Goal: Task Accomplishment & Management: Manage account settings

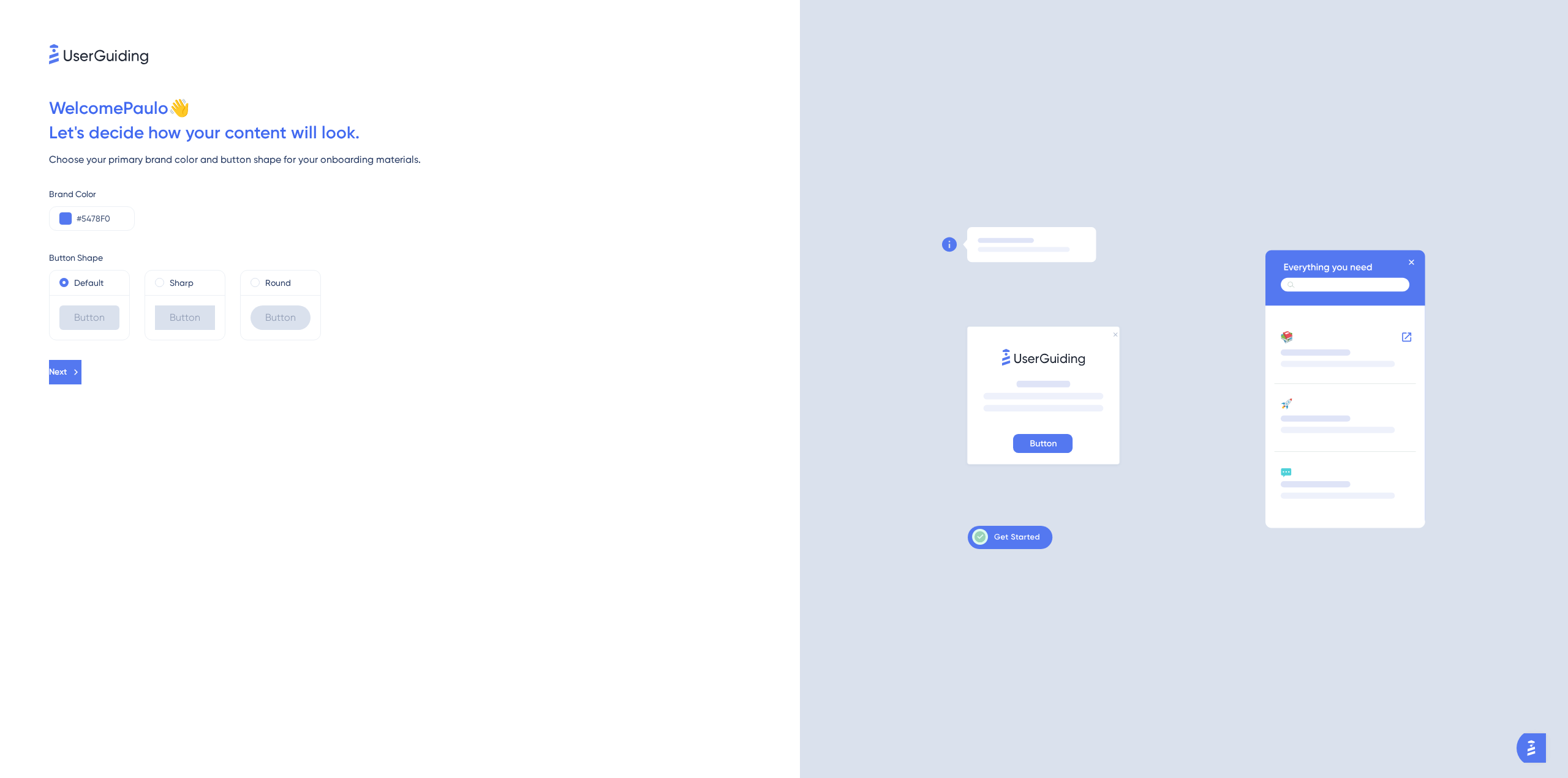
drag, startPoint x: 238, startPoint y: 206, endPoint x: 244, endPoint y: 202, distance: 7.2
click at [238, 206] on div "Brand Color #5478F0" at bounding box center [424, 209] width 751 height 44
click at [66, 219] on button at bounding box center [65, 218] width 12 height 12
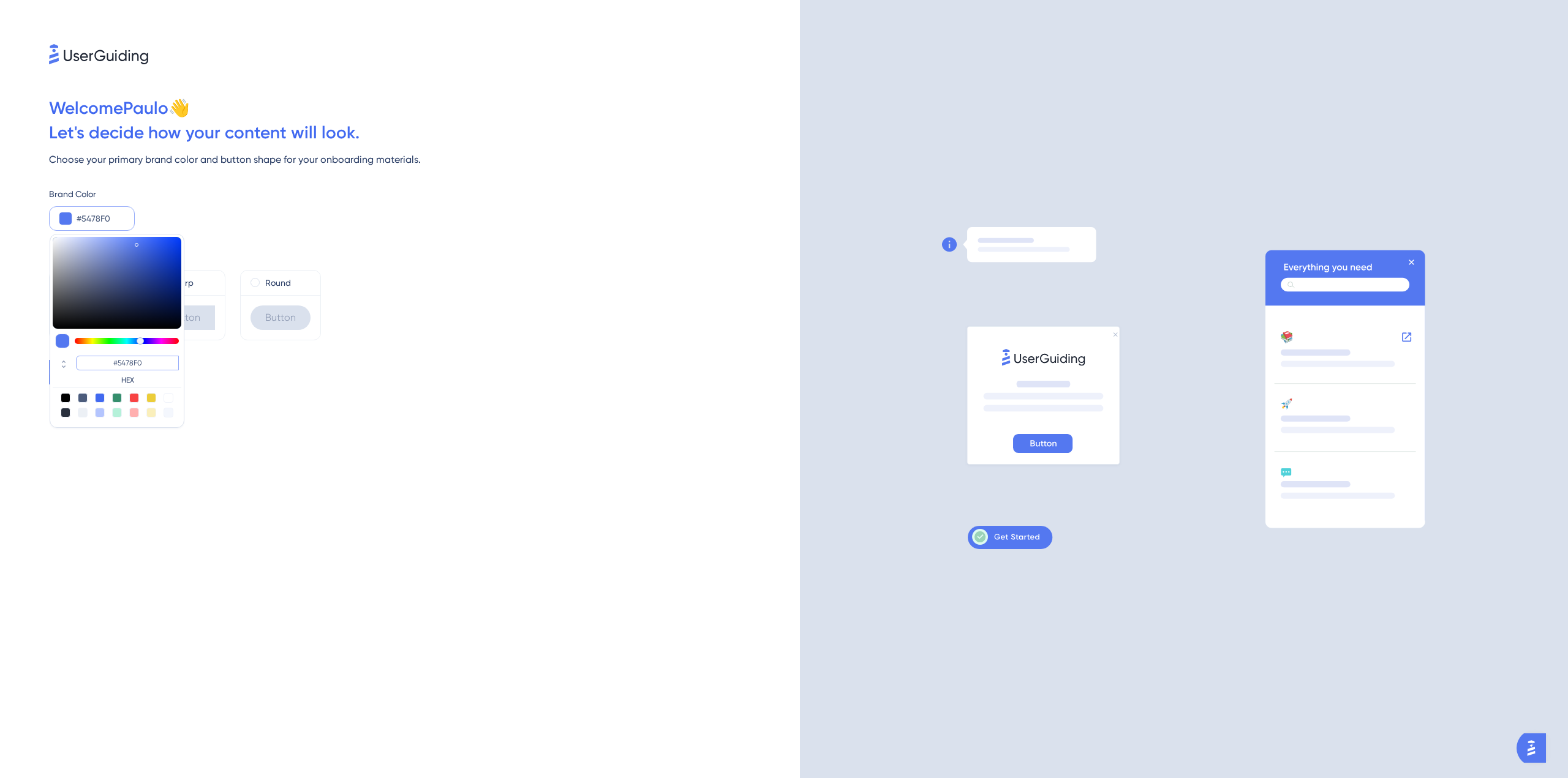
click at [135, 366] on input "#5478F0" at bounding box center [127, 363] width 103 height 15
click at [135, 362] on input "#5478F0" at bounding box center [127, 363] width 103 height 15
click at [136, 360] on input "#5478F0" at bounding box center [127, 363] width 103 height 15
drag, startPoint x: 136, startPoint y: 360, endPoint x: 148, endPoint y: 370, distance: 15.6
click at [141, 369] on input "#5478F0" at bounding box center [127, 363] width 103 height 15
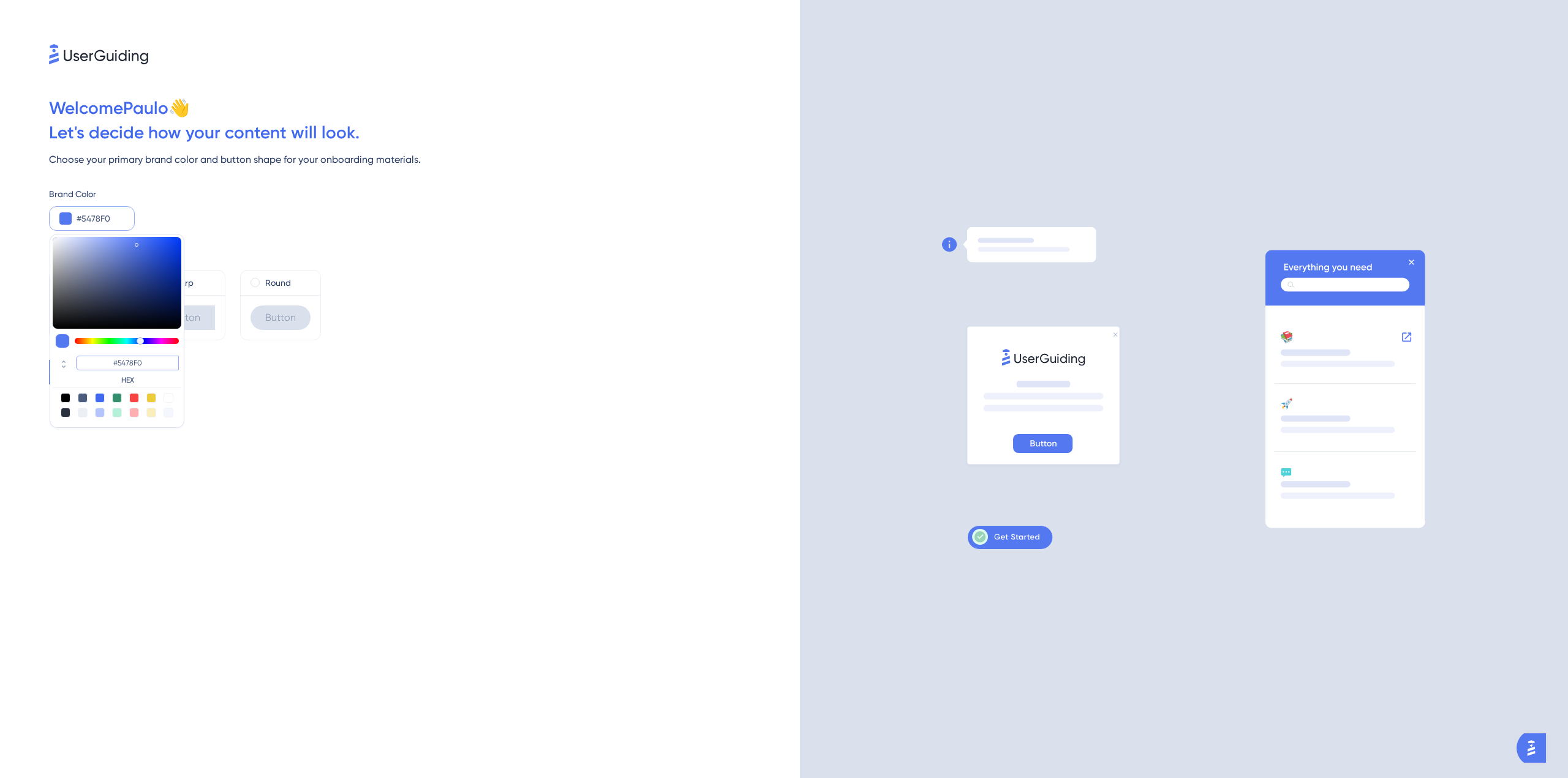
paste input "7D1DD1"
type input "#7d1dd1"
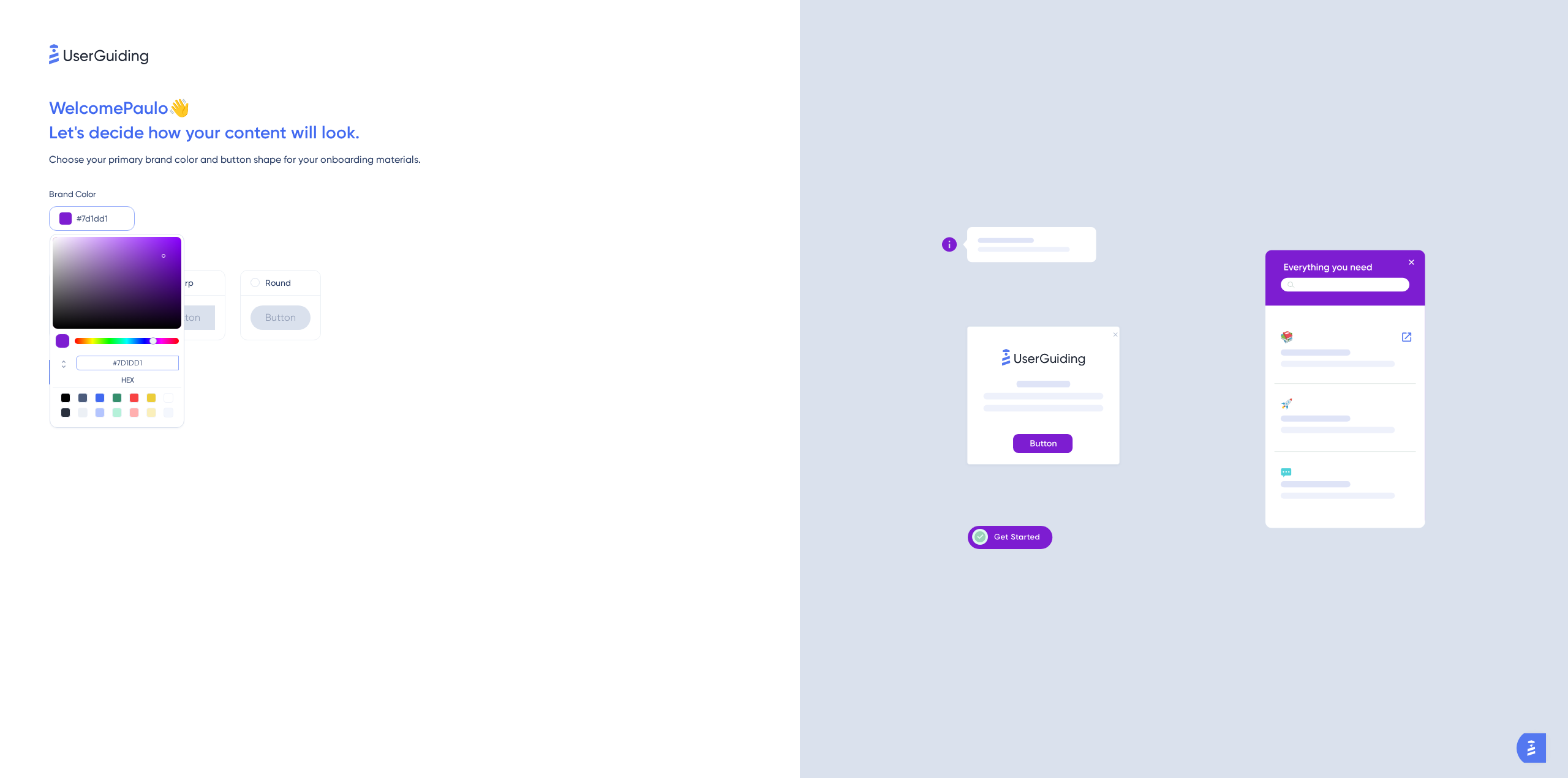
type input "#7D1DD1"
click at [251, 385] on div "Welcome [PERSON_NAME] 👋 Let ' s decide how your content will look. Choose your …" at bounding box center [400, 389] width 800 height 778
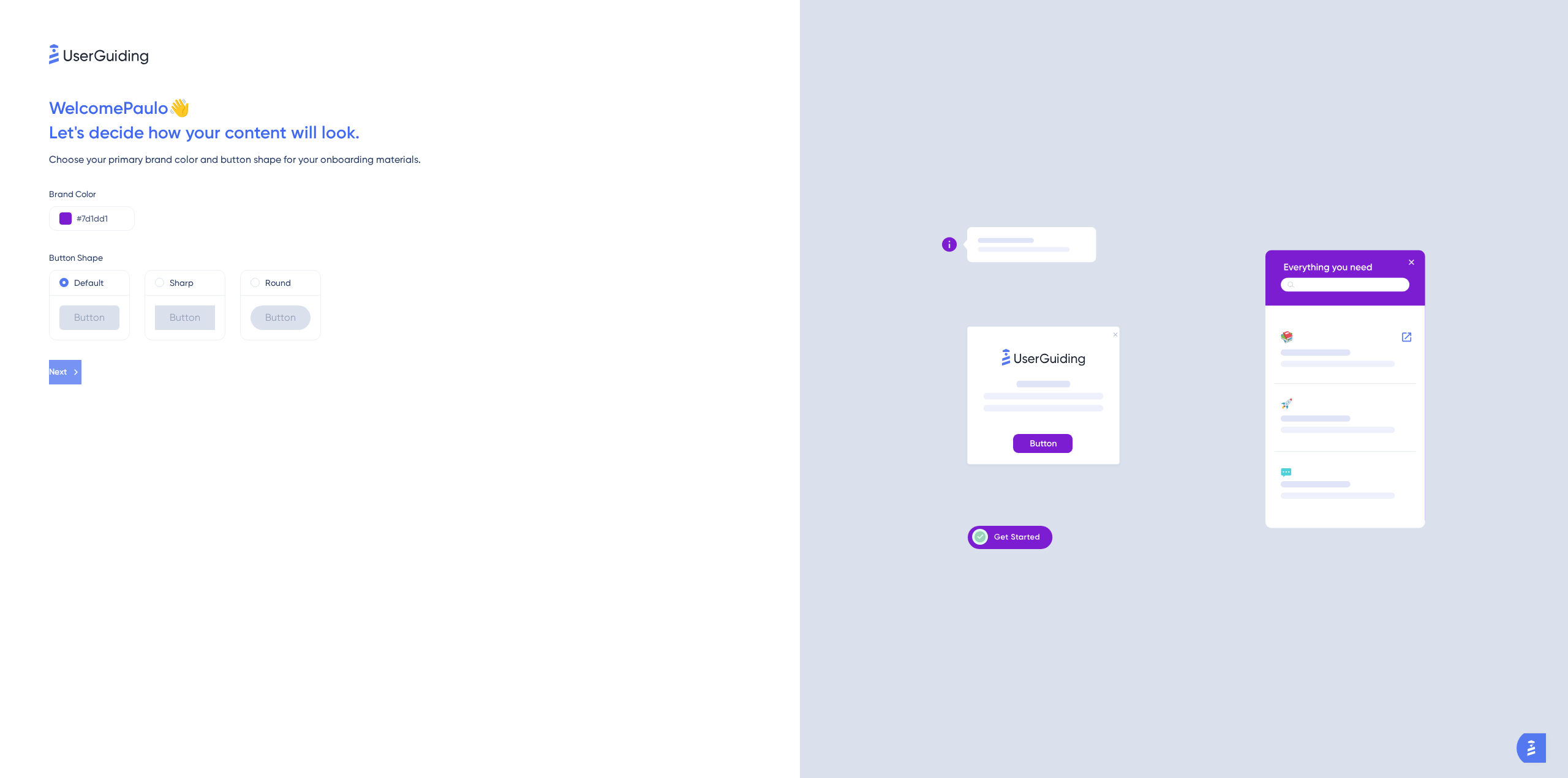
click at [82, 373] on icon at bounding box center [76, 372] width 11 height 11
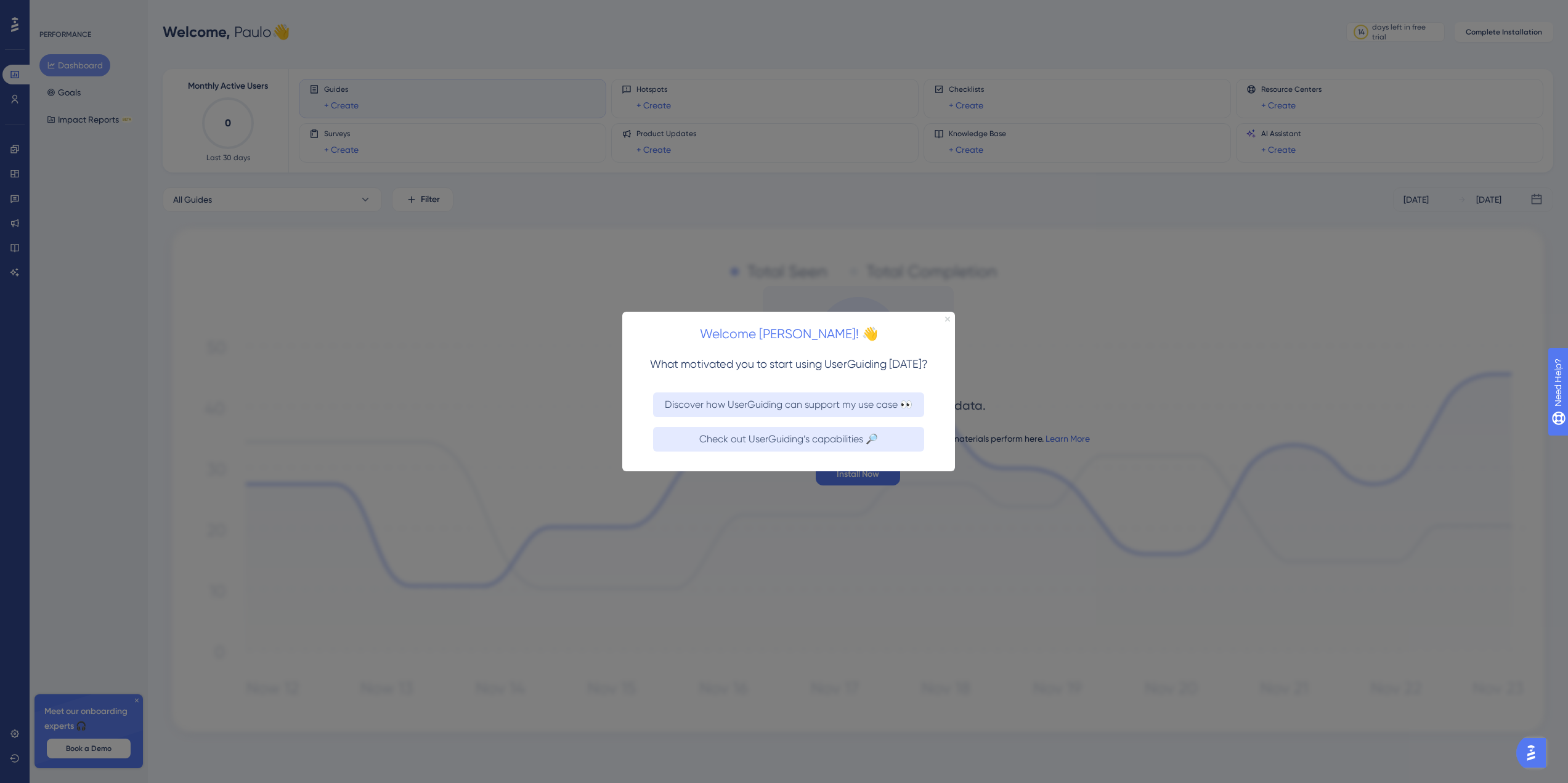
click at [943, 321] on div "Welcome [PERSON_NAME]! 👋" at bounding box center [788, 330] width 333 height 38
click at [945, 320] on icon "Close Preview" at bounding box center [948, 319] width 5 height 5
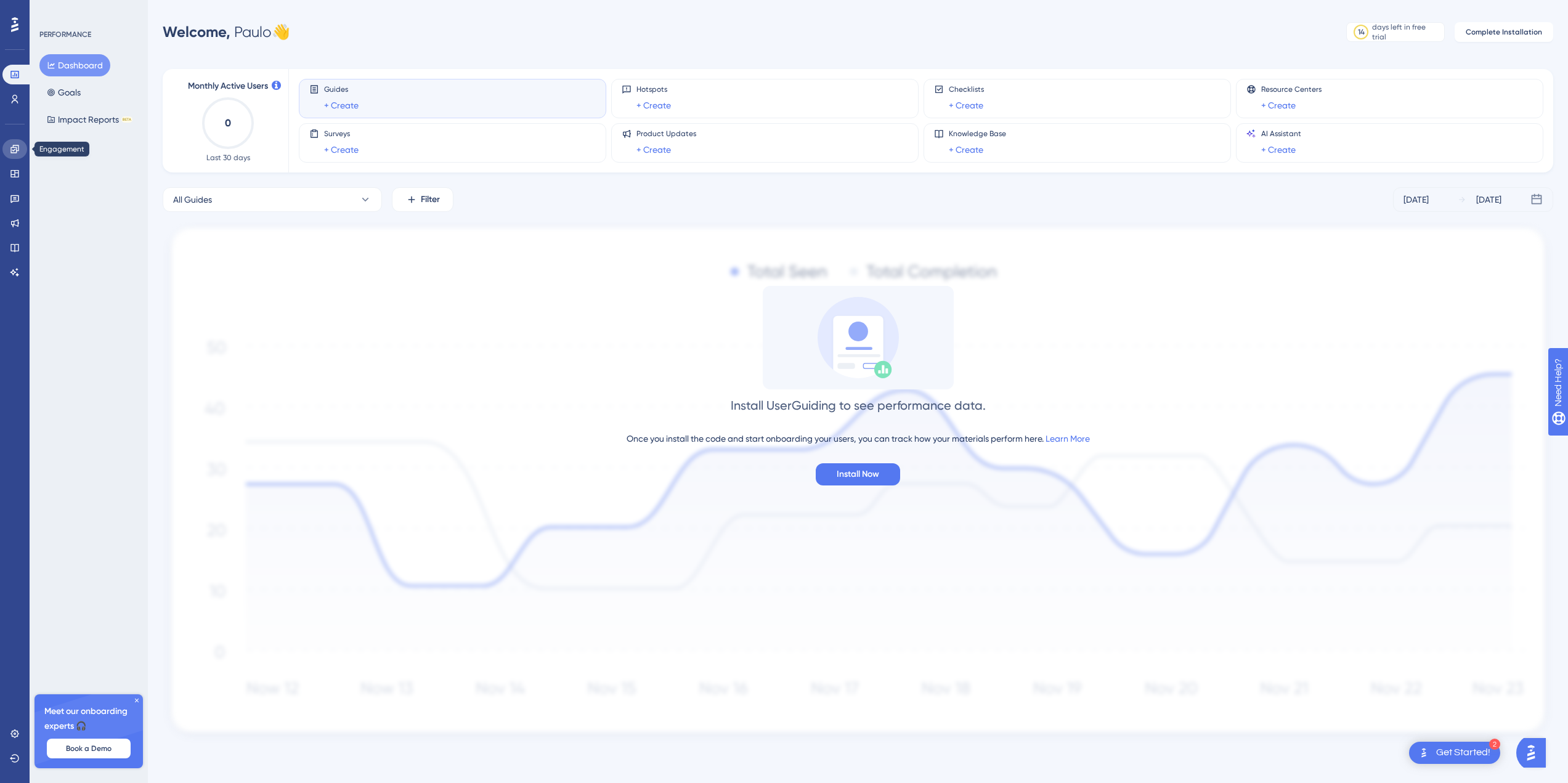
click at [19, 149] on link at bounding box center [15, 149] width 25 height 19
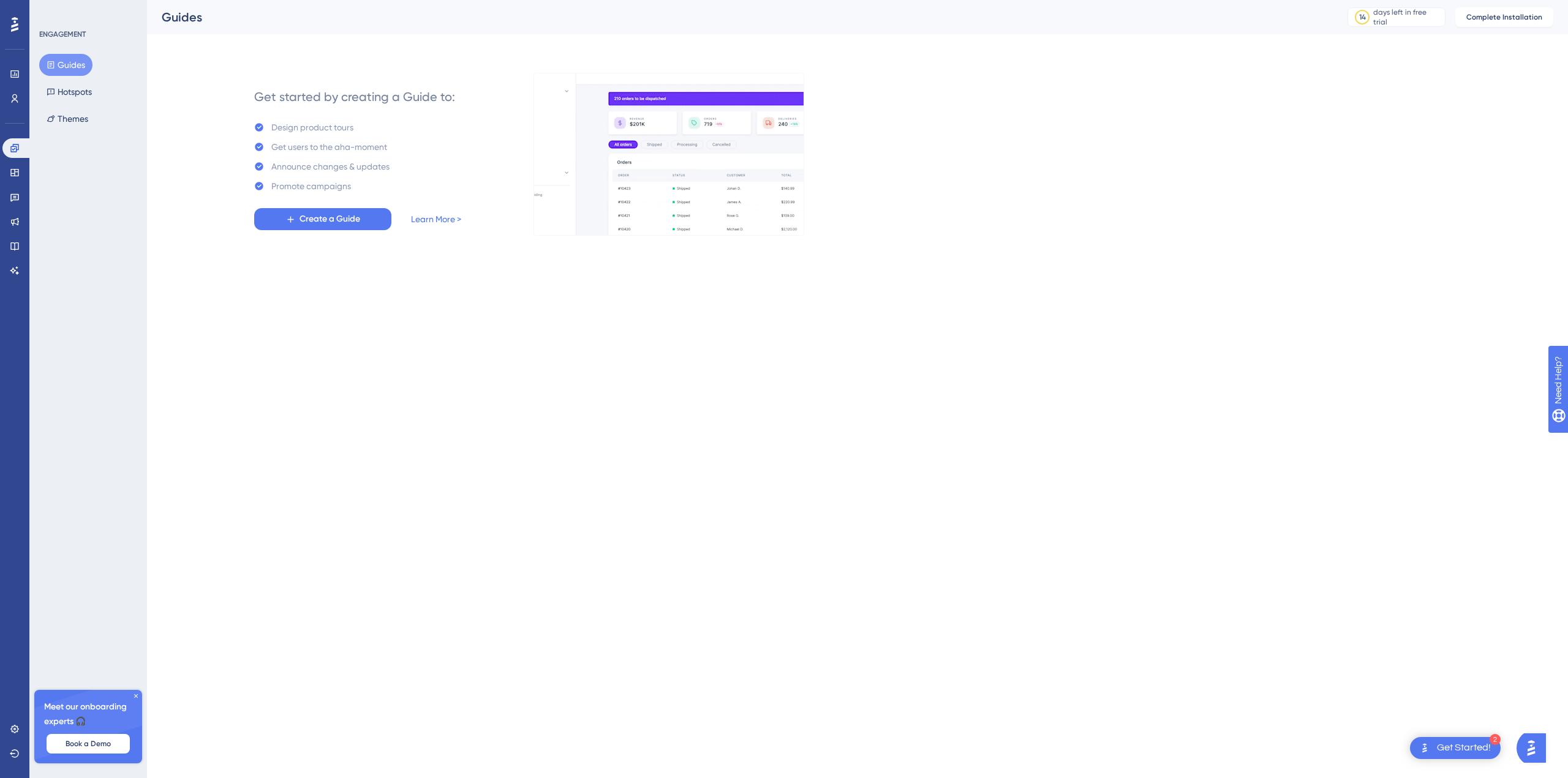
click at [1177, 247] on div "✨ Save My Spot!✨" at bounding box center [785, 114] width 1568 height 267
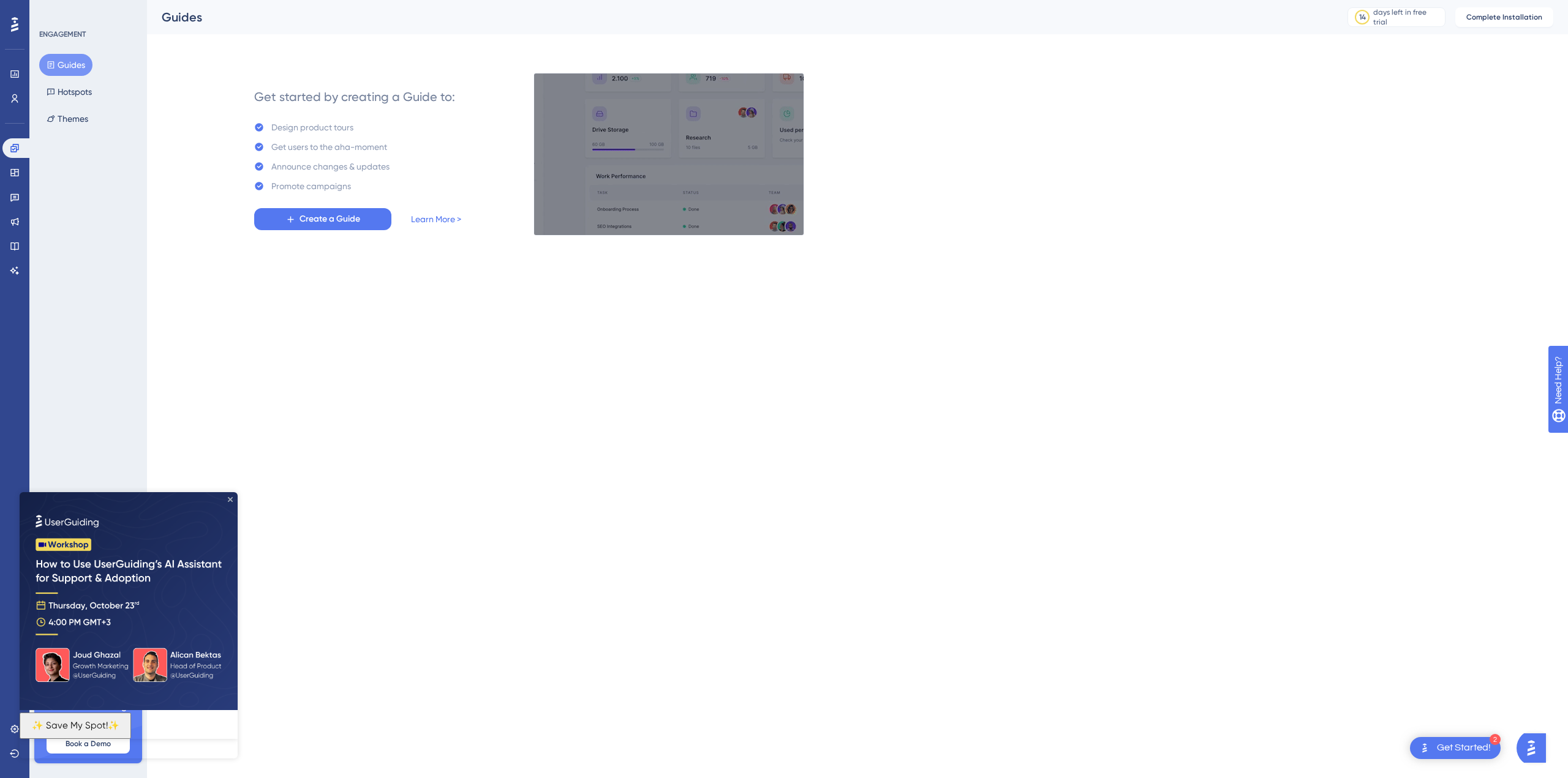
click at [230, 499] on icon "Close Preview" at bounding box center [230, 500] width 5 height 5
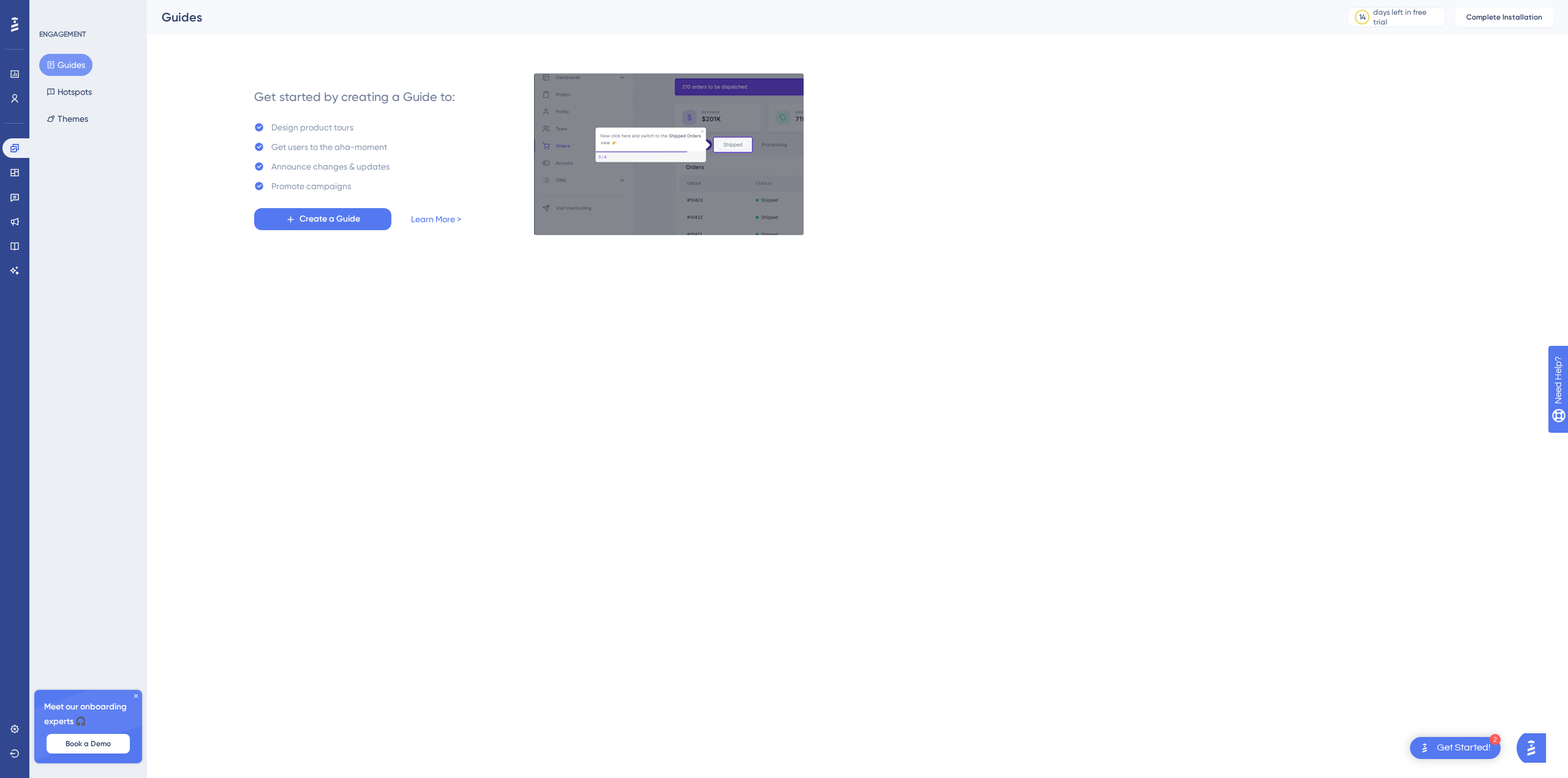
click at [357, 0] on html "2 Get Started! Performance Users Engagement Widgets Feedback Product Updates Kn…" at bounding box center [784, 0] width 1568 height 0
